Goal: Task Accomplishment & Management: Manage account settings

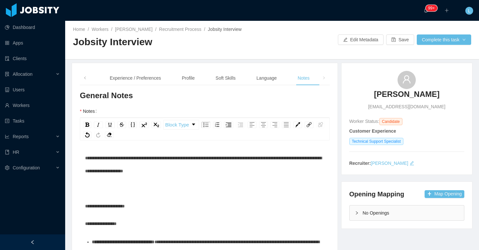
scroll to position [202, 0]
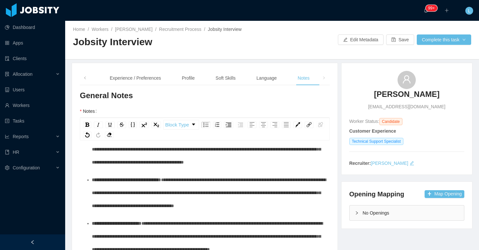
click at [270, 79] on div "Language" at bounding box center [266, 78] width 31 height 15
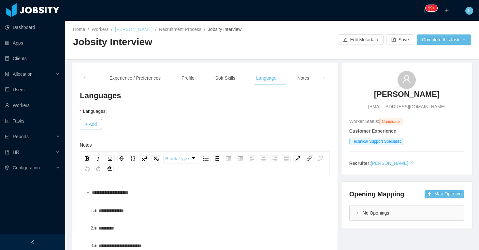
click at [143, 30] on link "[PERSON_NAME]" at bounding box center [133, 29] width 37 height 5
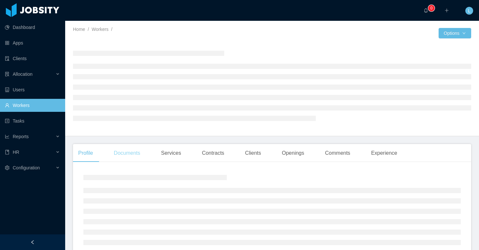
click at [140, 155] on div "Documents" at bounding box center [126, 153] width 37 height 18
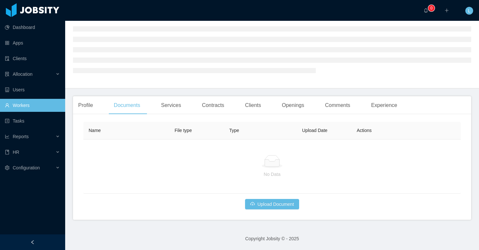
scroll to position [53, 0]
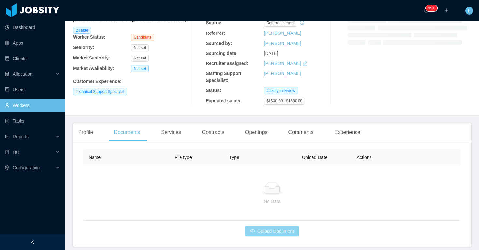
click at [255, 232] on button "Upload Document" at bounding box center [272, 231] width 54 height 10
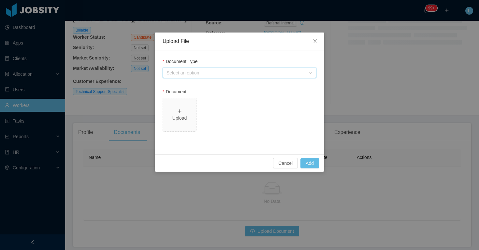
click at [235, 69] on div "Select an option" at bounding box center [237, 73] width 142 height 10
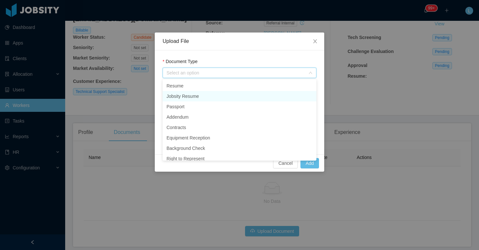
click at [201, 97] on li "Jobsity Resume" at bounding box center [240, 96] width 154 height 10
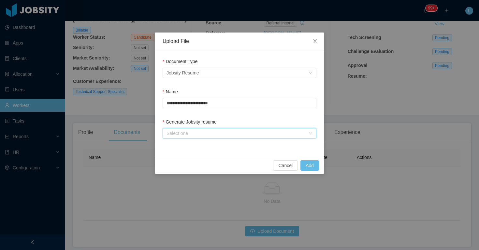
click at [190, 129] on div "Select one" at bounding box center [240, 133] width 154 height 10
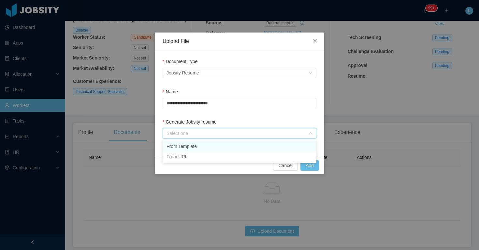
click at [192, 146] on li "From Template" at bounding box center [240, 146] width 154 height 10
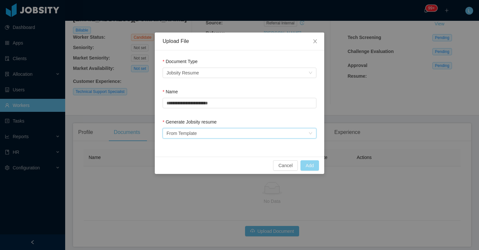
click at [306, 166] on button "Add" at bounding box center [309, 166] width 19 height 10
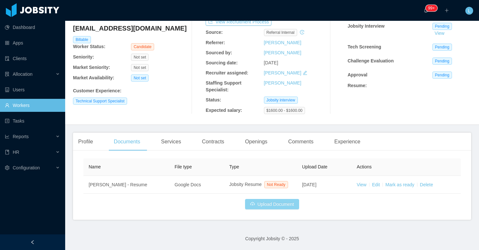
scroll to position [50, 0]
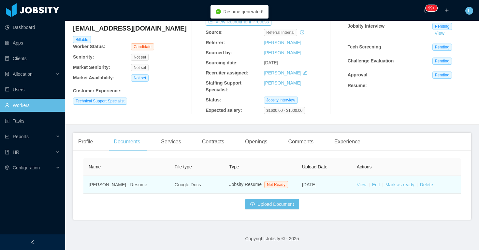
click at [363, 182] on link "View" at bounding box center [362, 184] width 10 height 5
